Goal: Information Seeking & Learning: Learn about a topic

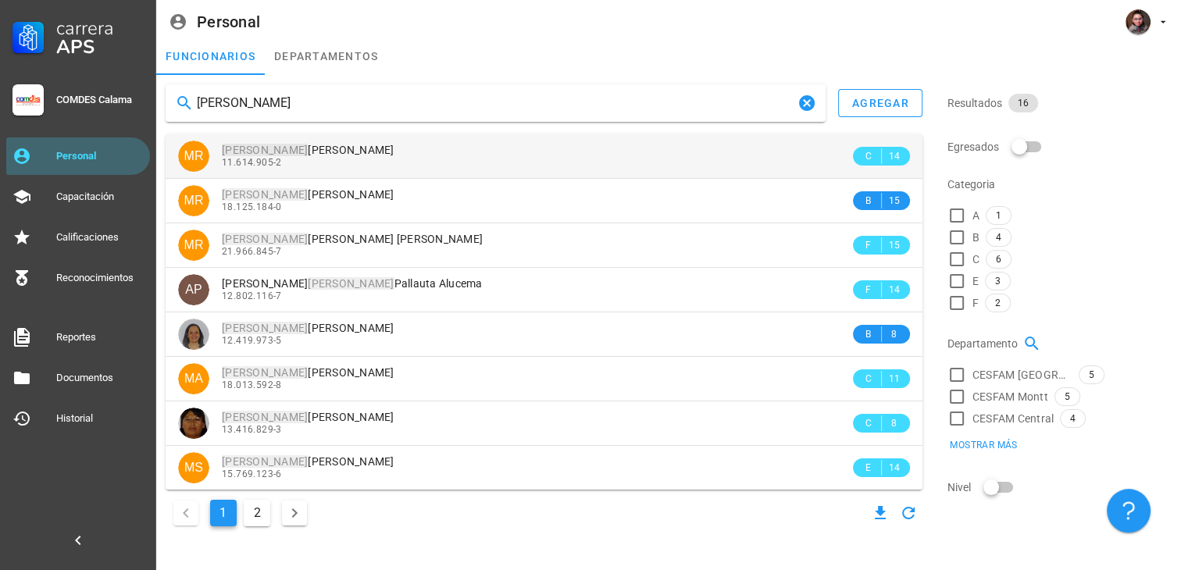
type input "[PERSON_NAME]"
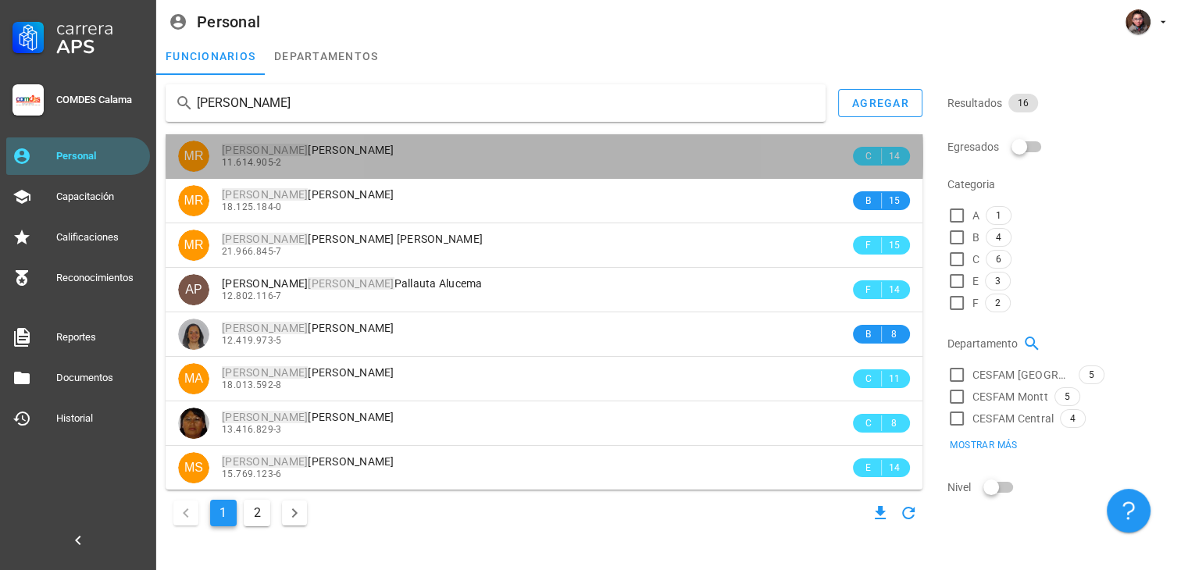
click at [380, 162] on div "11.614.905-2" at bounding box center [536, 162] width 628 height 11
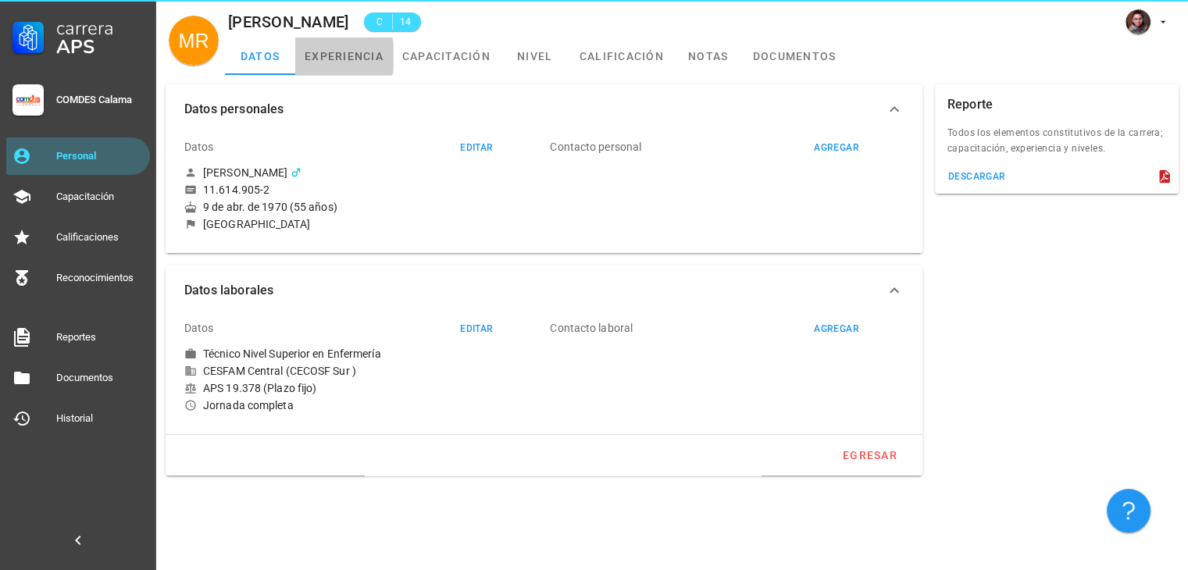
click at [364, 69] on link "experiencia" at bounding box center [344, 55] width 98 height 37
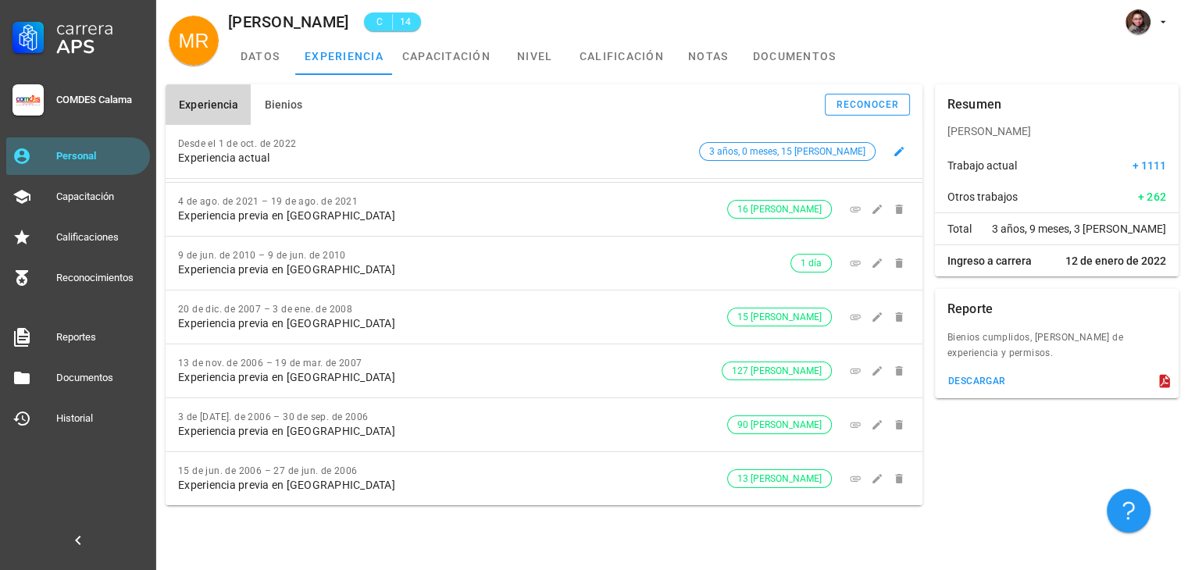
click at [273, 126] on div "Desde el 1 de oct. de 2022 Experiencia actual 3 años, 0 meses, 15 días" at bounding box center [544, 151] width 757 height 53
click at [273, 118] on button "Bienios" at bounding box center [283, 104] width 64 height 41
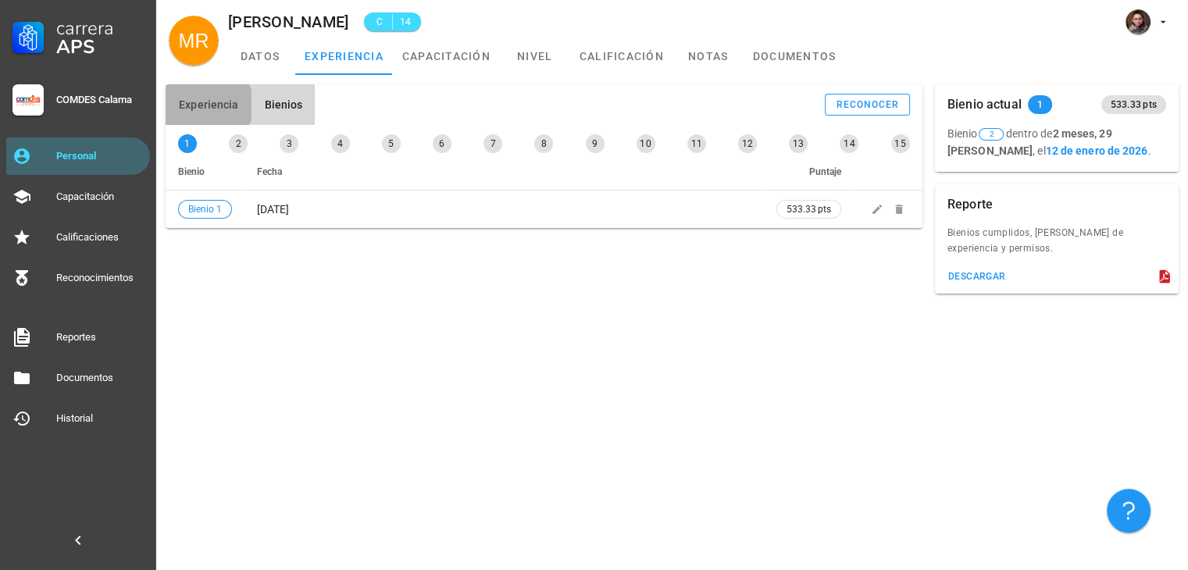
click at [196, 102] on span "Experiencia" at bounding box center [208, 104] width 60 height 12
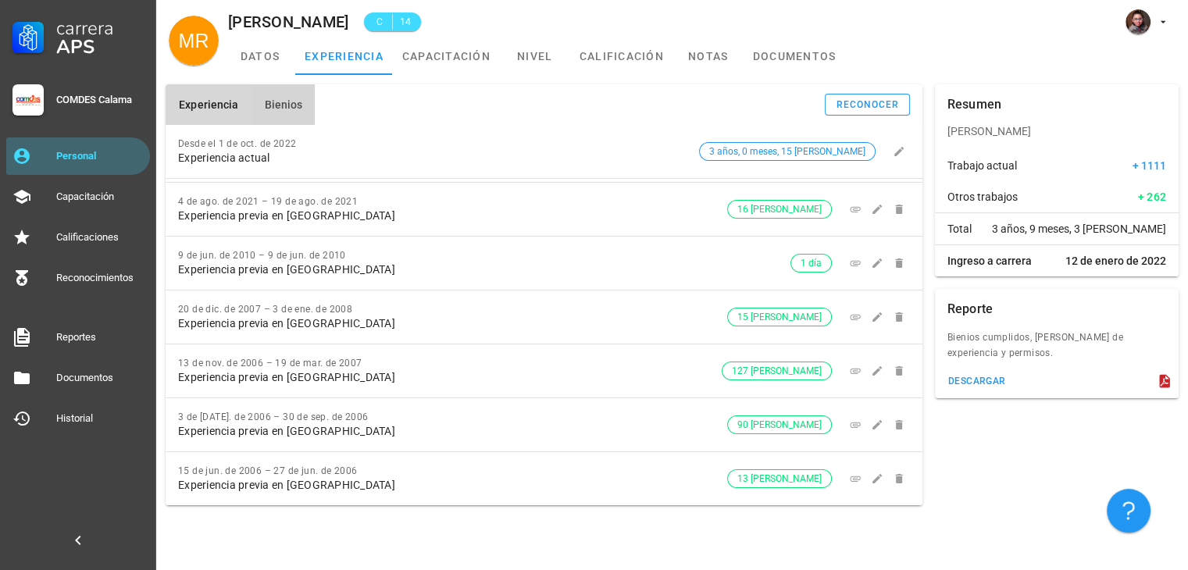
click at [284, 106] on span "Bienios" at bounding box center [282, 104] width 39 height 12
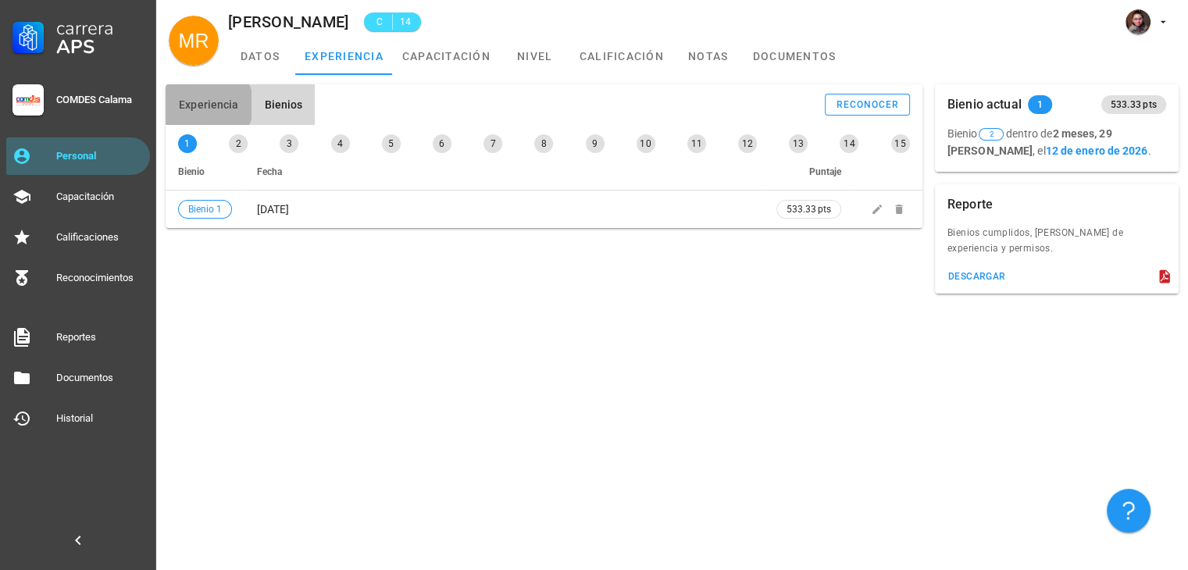
click at [187, 107] on span "Experiencia" at bounding box center [208, 104] width 60 height 12
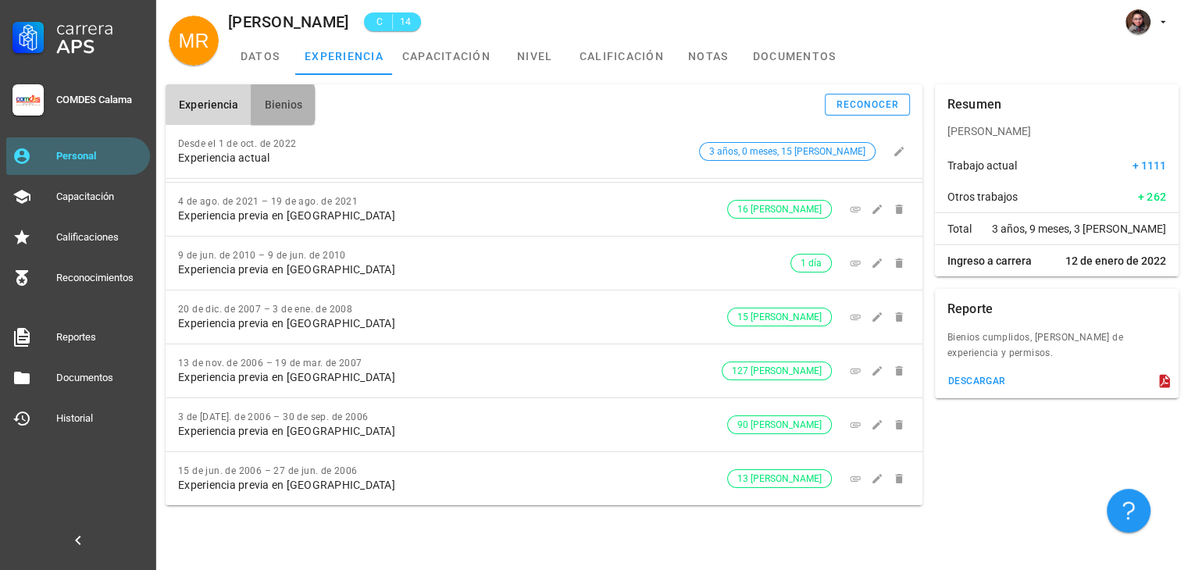
click at [281, 113] on button "Bienios" at bounding box center [283, 104] width 64 height 41
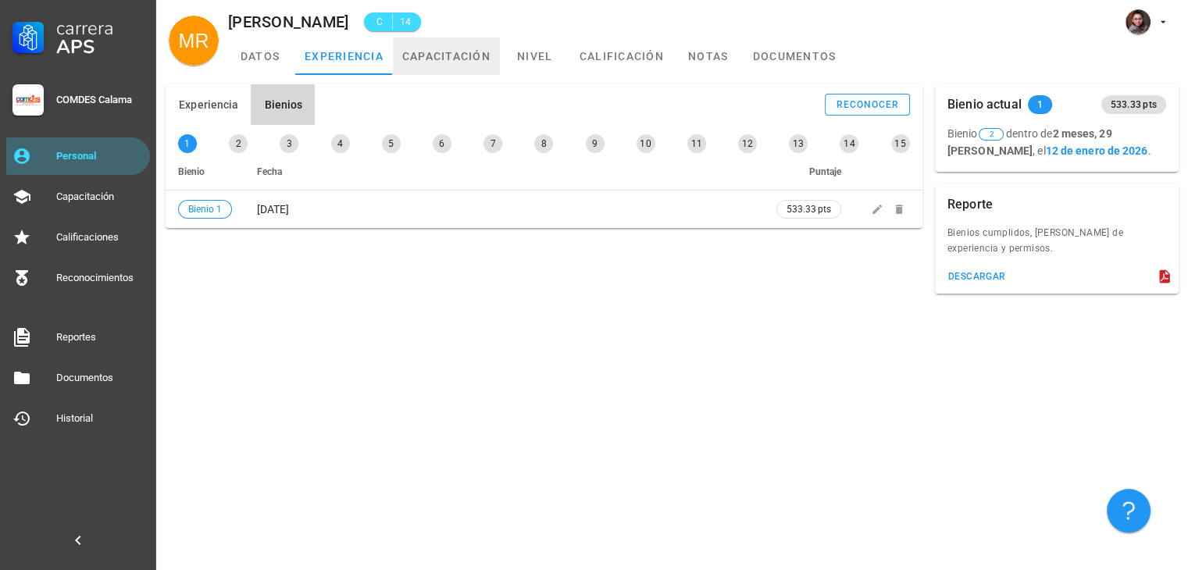
click at [442, 63] on link "capacitación" at bounding box center [446, 55] width 107 height 37
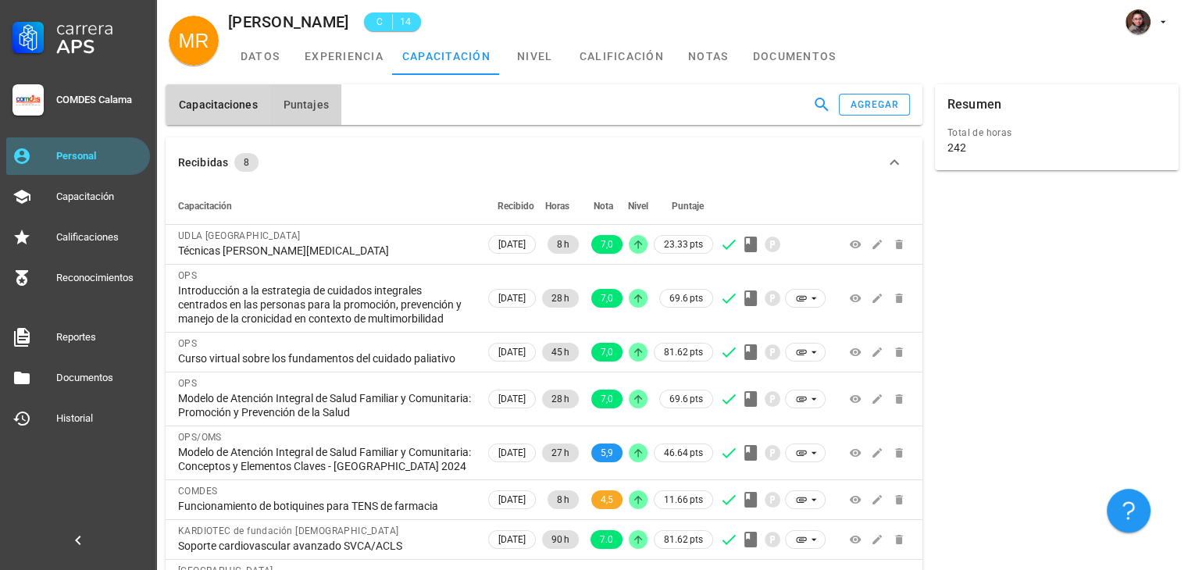
click at [322, 104] on span "Puntajes" at bounding box center [306, 104] width 46 height 12
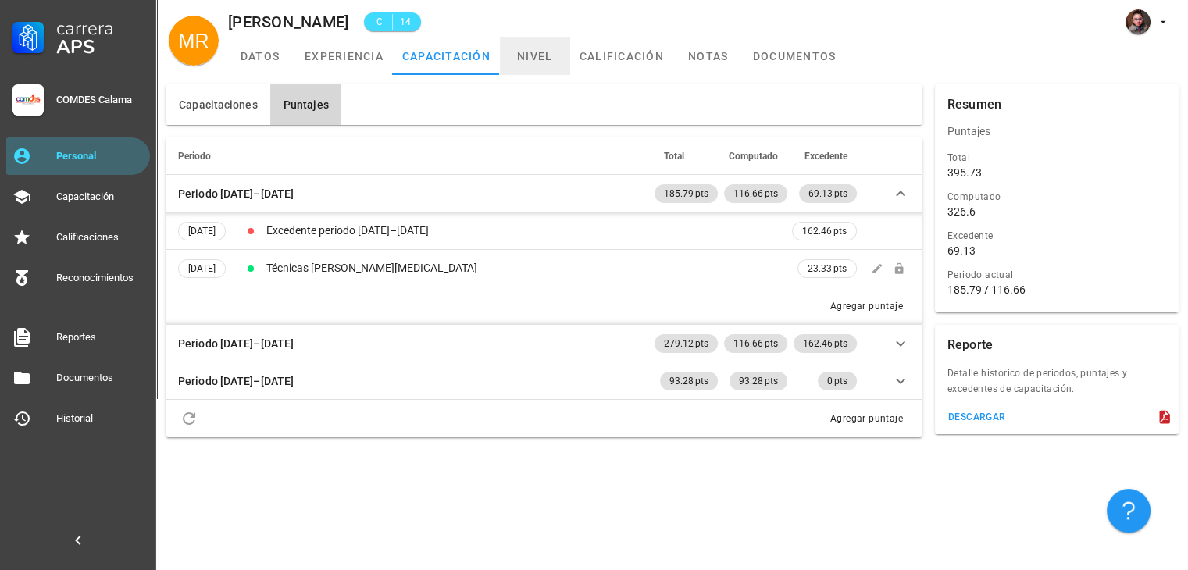
click at [531, 60] on link "nivel" at bounding box center [535, 55] width 70 height 37
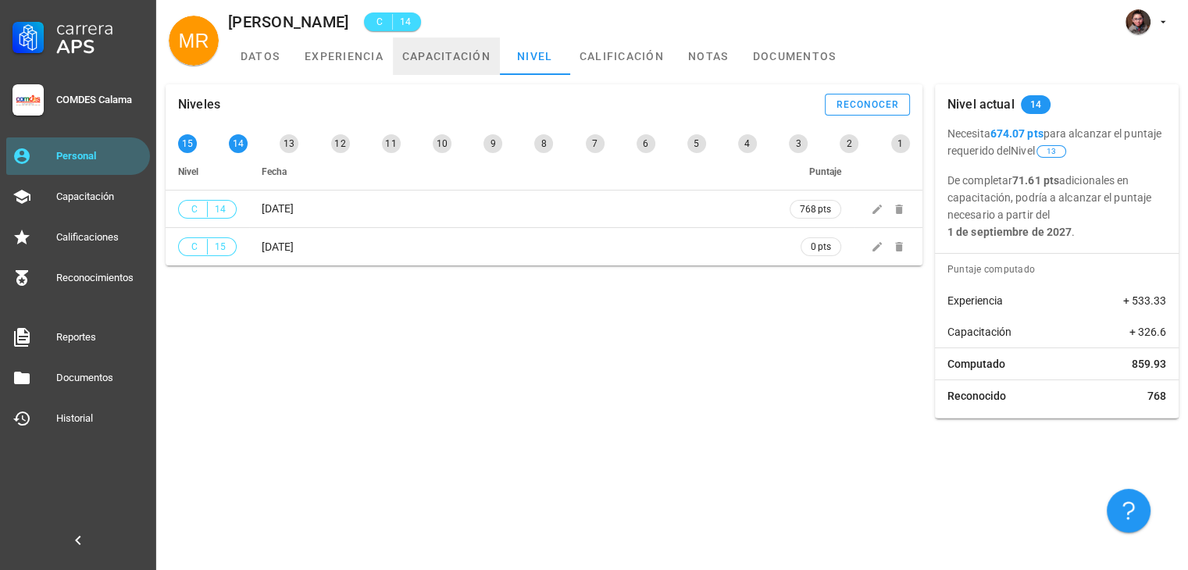
click at [430, 48] on link "capacitación" at bounding box center [446, 55] width 107 height 37
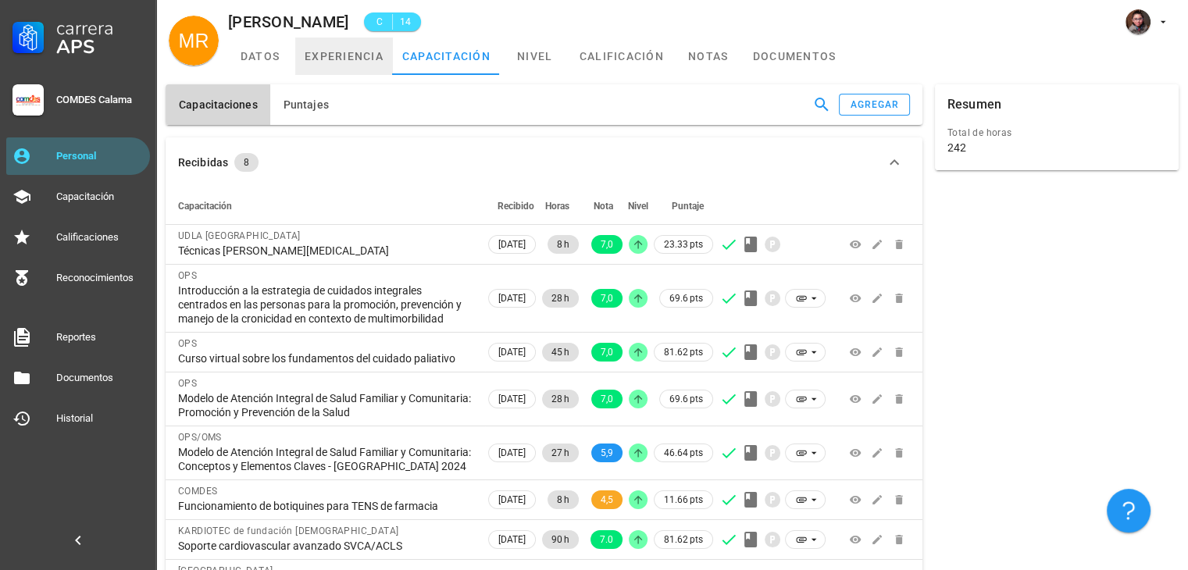
click at [351, 67] on link "experiencia" at bounding box center [344, 55] width 98 height 37
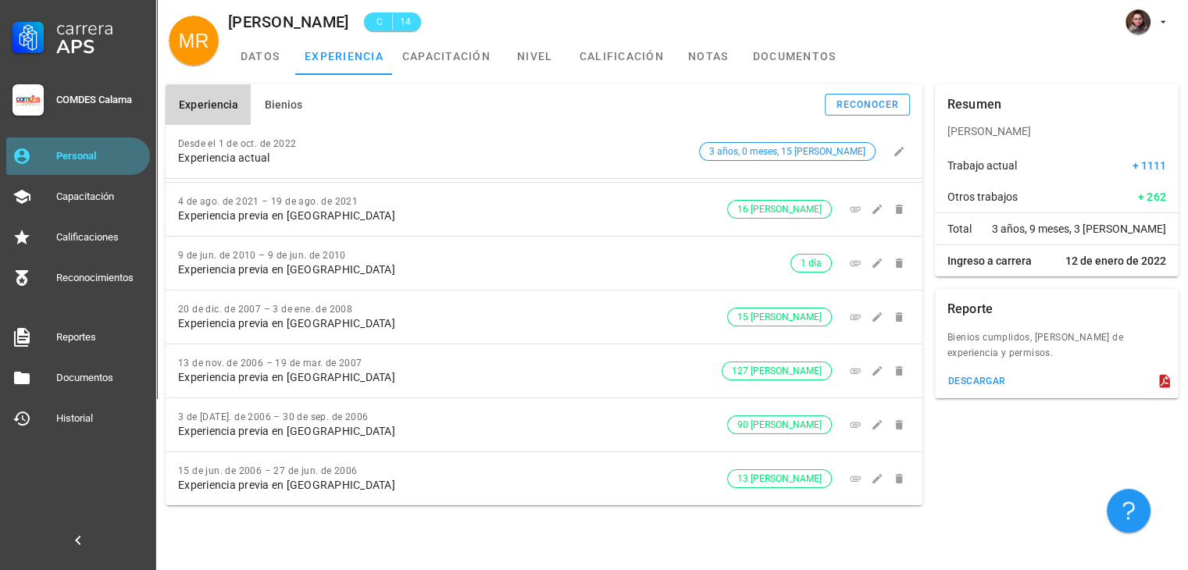
click at [98, 153] on div "Personal" at bounding box center [99, 156] width 87 height 12
